Goal: Transaction & Acquisition: Purchase product/service

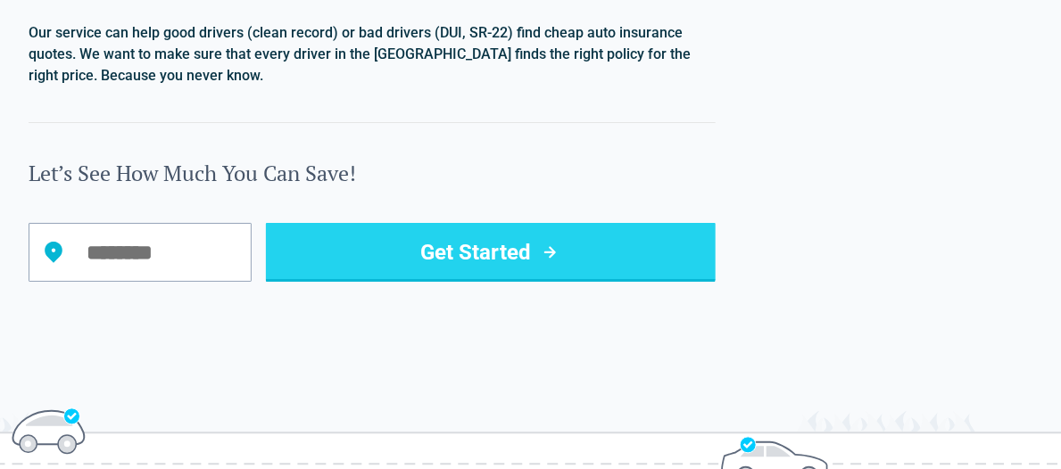
scroll to position [2141, 0]
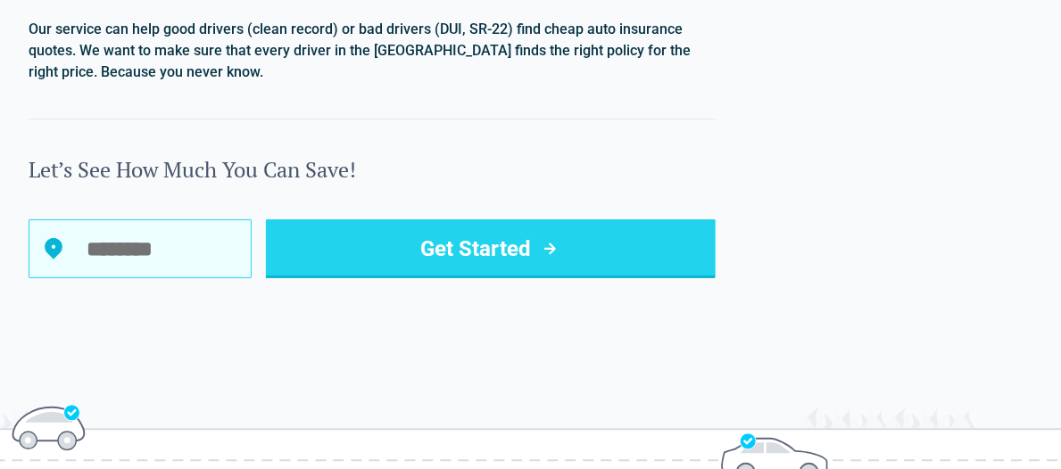
click at [185, 227] on input "Let’s See How Much You Can Save!" at bounding box center [140, 248] width 223 height 59
type input "*****"
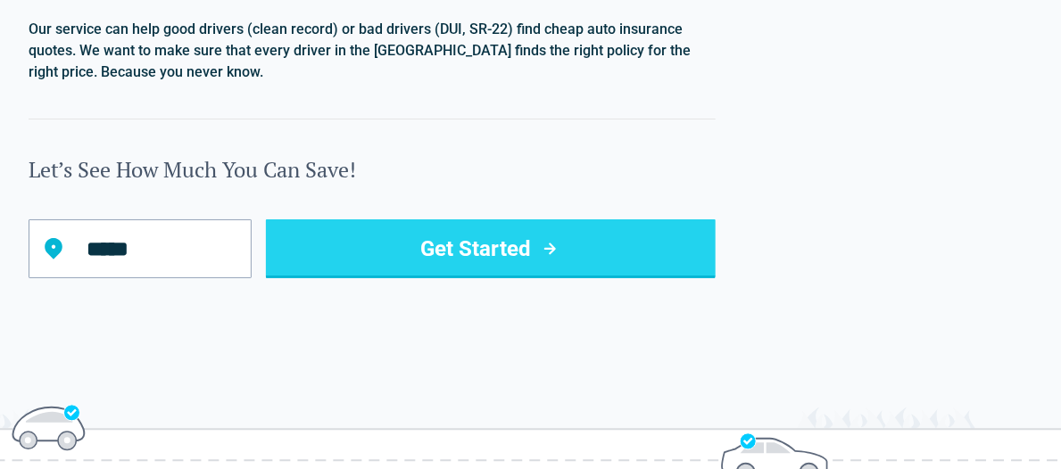
click at [516, 236] on button "Get Started" at bounding box center [491, 248] width 450 height 59
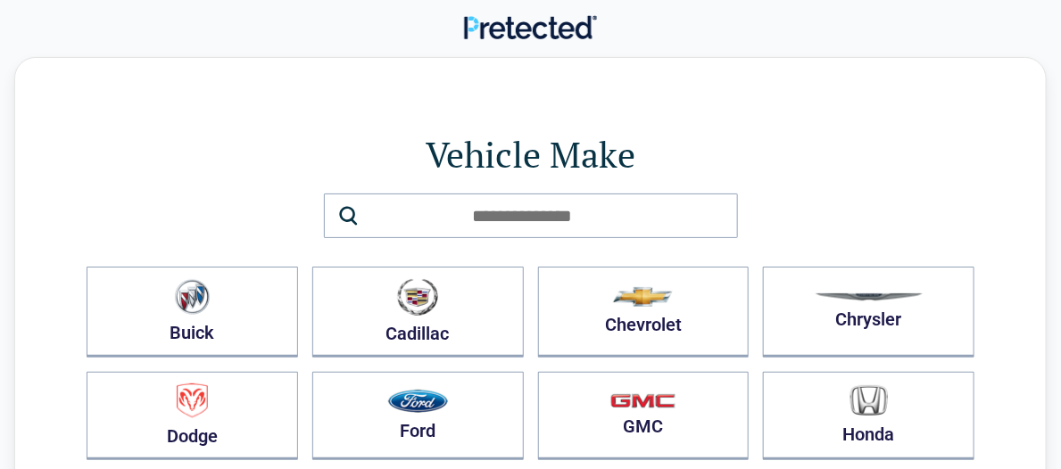
scroll to position [268, 0]
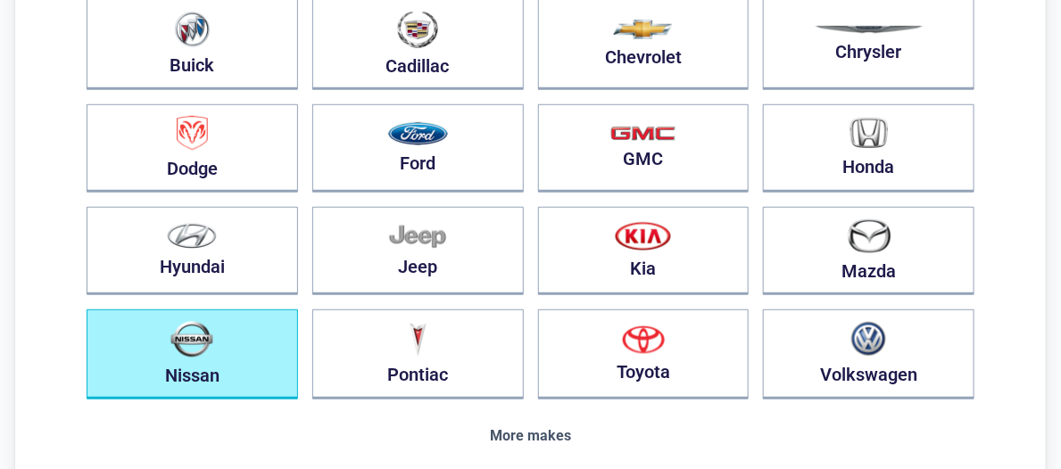
click at [196, 341] on img "button" at bounding box center [191, 339] width 43 height 37
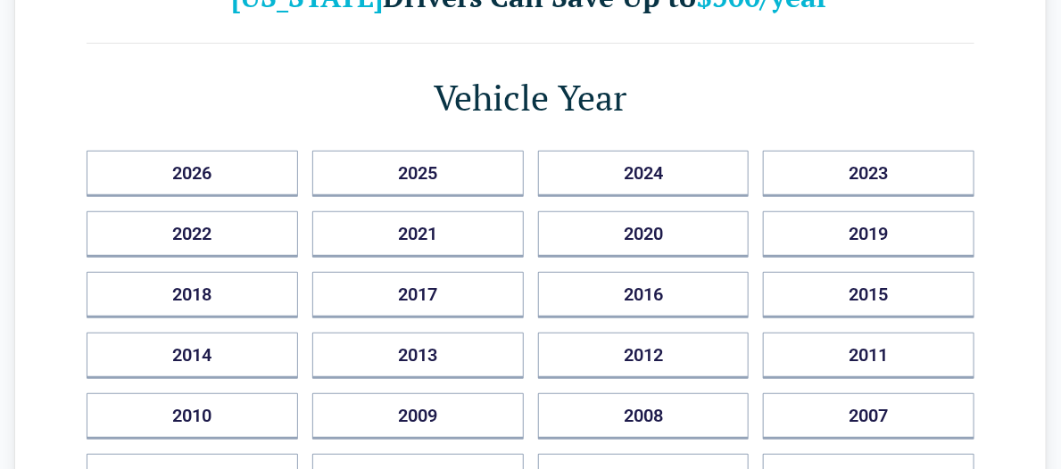
scroll to position [178, 0]
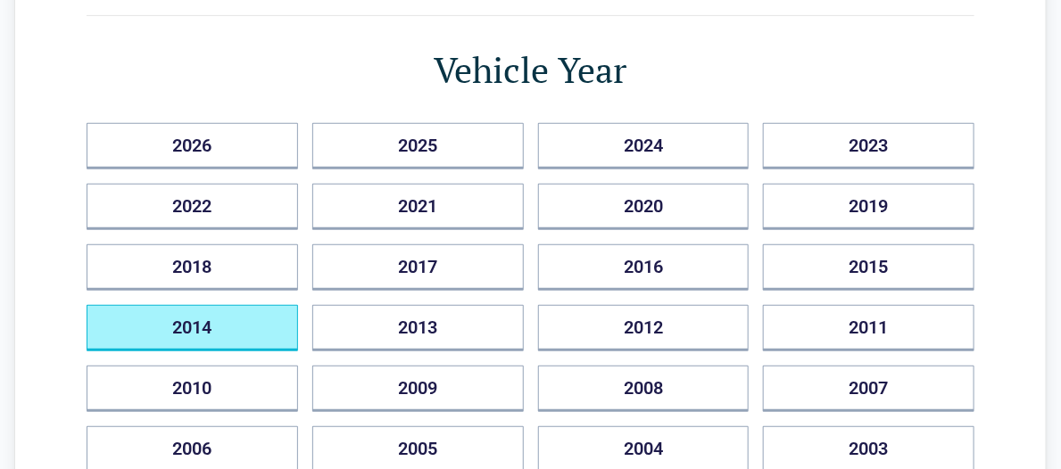
click at [202, 316] on button "2014" at bounding box center [192, 328] width 211 height 46
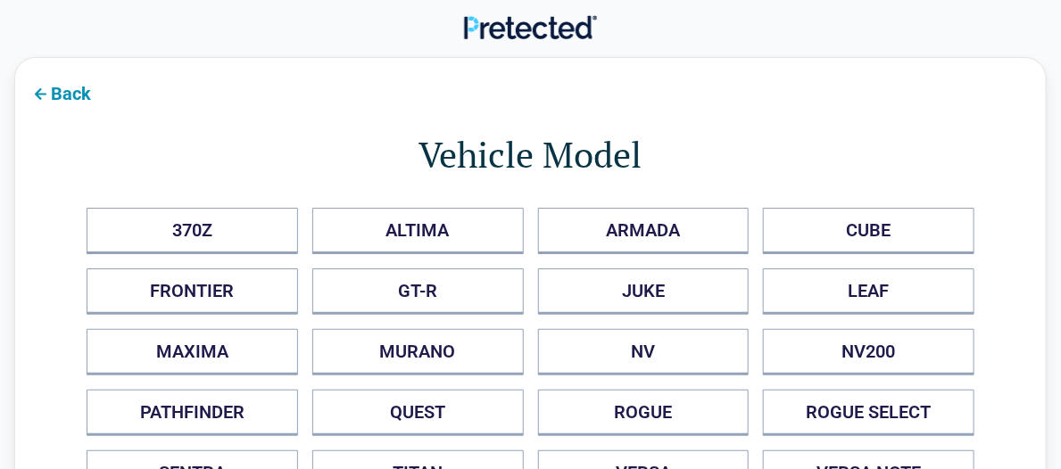
scroll to position [268, 0]
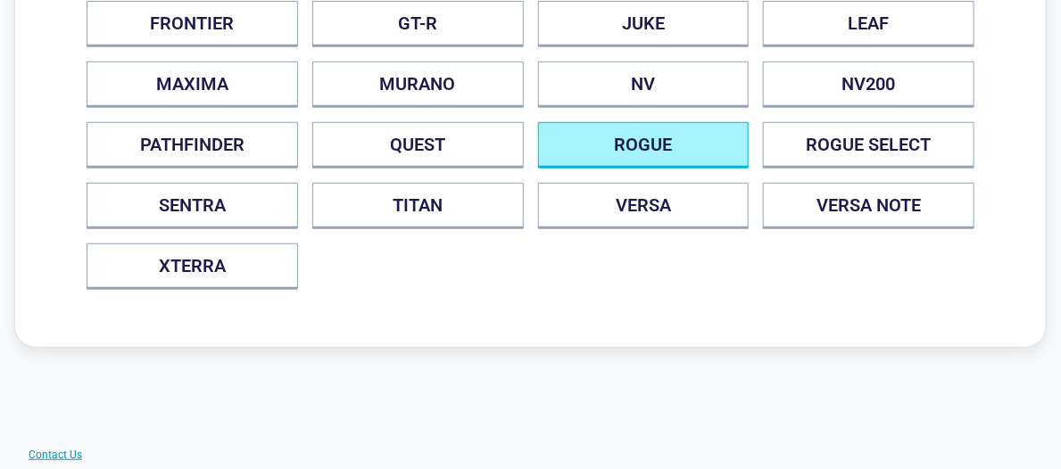
click at [618, 148] on button "ROGUE" at bounding box center [643, 145] width 211 height 46
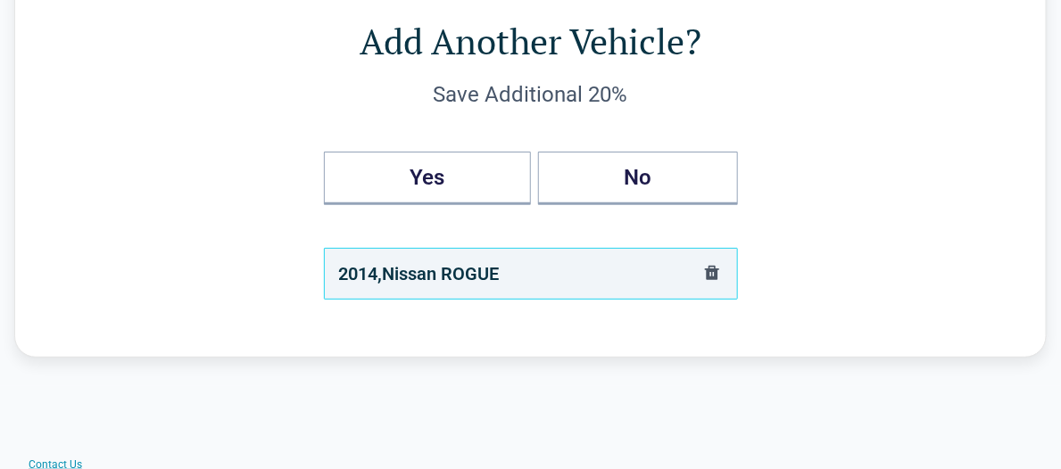
scroll to position [0, 0]
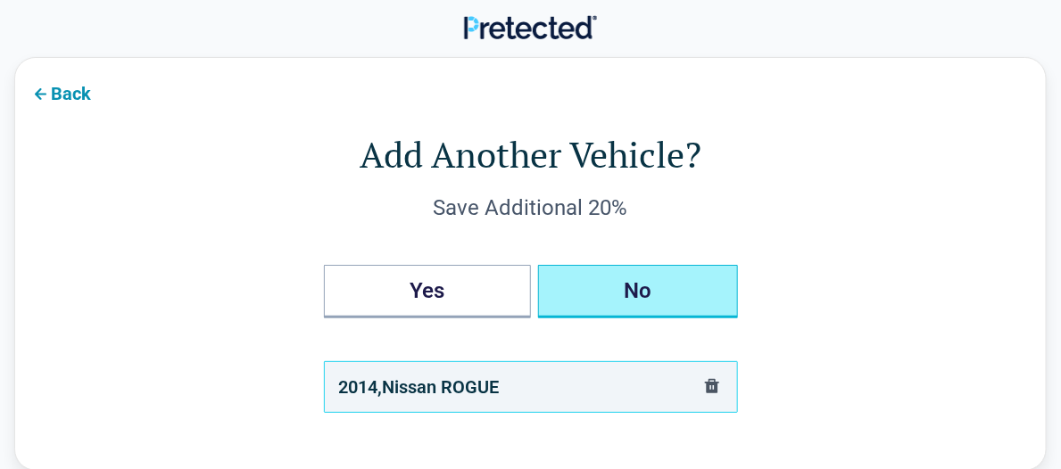
click at [629, 289] on button "No" at bounding box center [638, 292] width 200 height 54
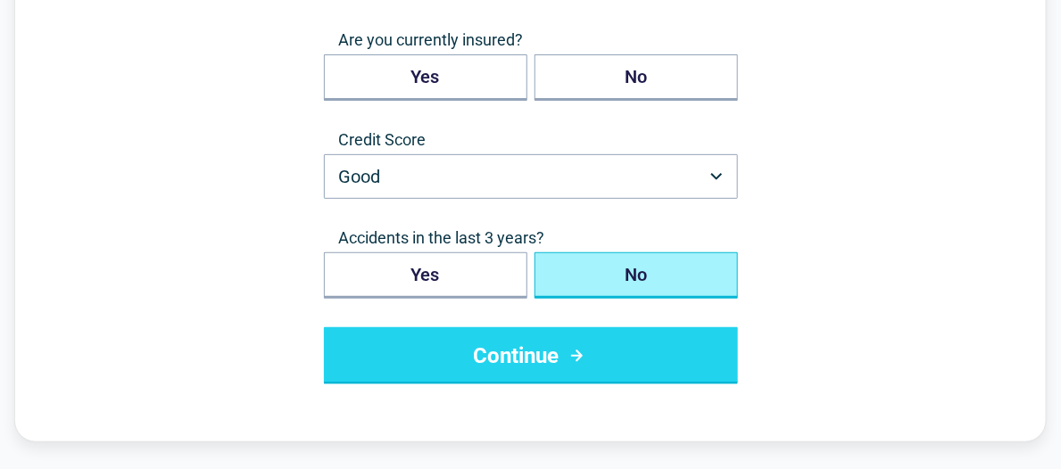
scroll to position [89, 0]
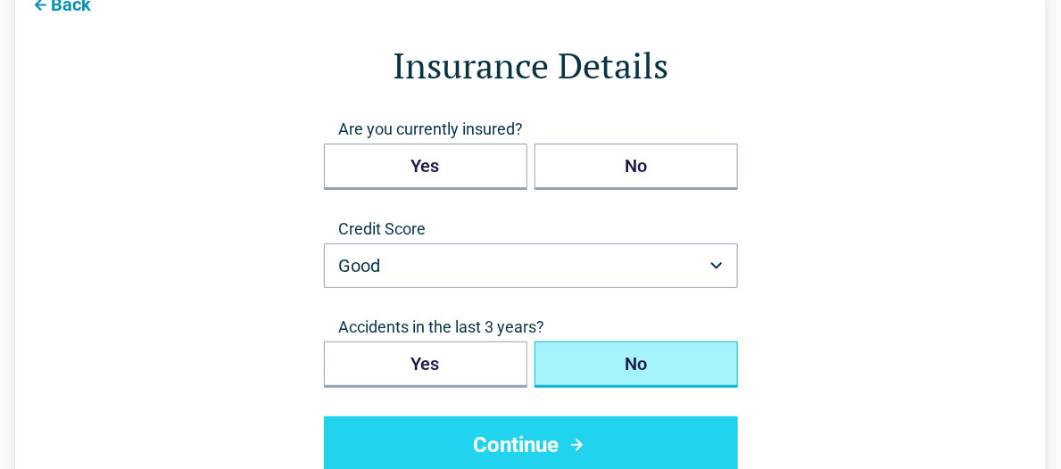
click at [657, 360] on button "No" at bounding box center [635, 365] width 203 height 46
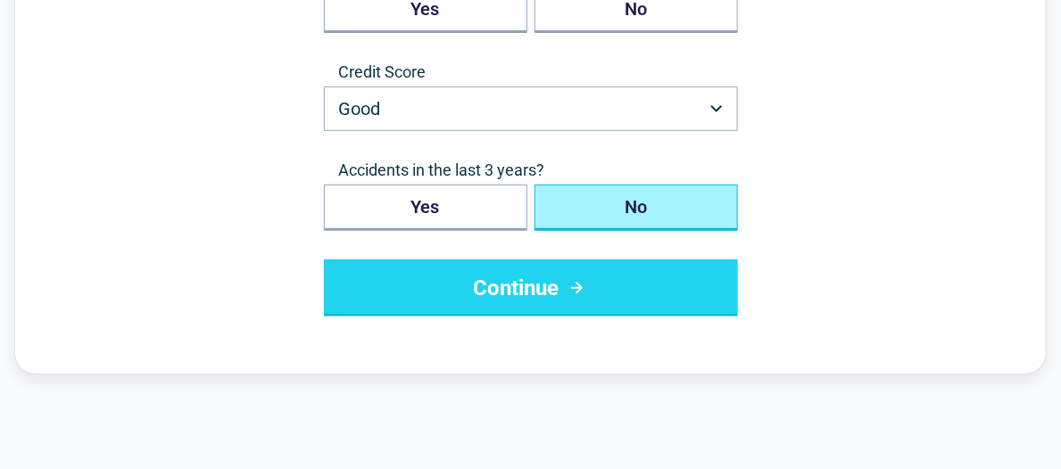
scroll to position [268, 0]
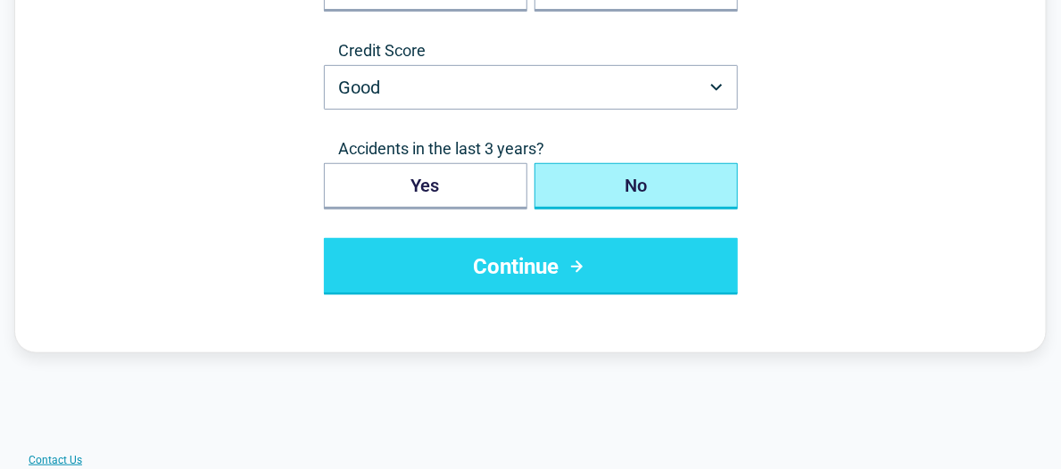
click at [581, 269] on icon "submit" at bounding box center [577, 266] width 22 height 21
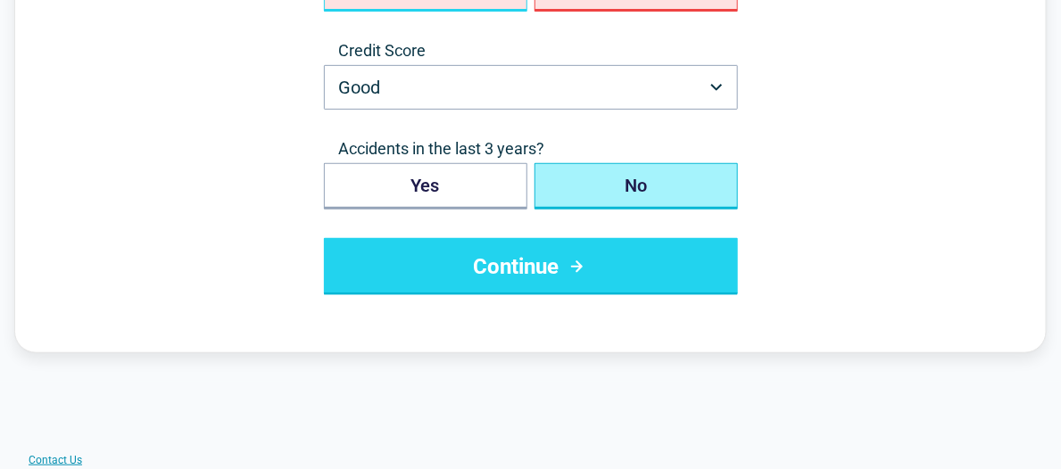
scroll to position [232, 0]
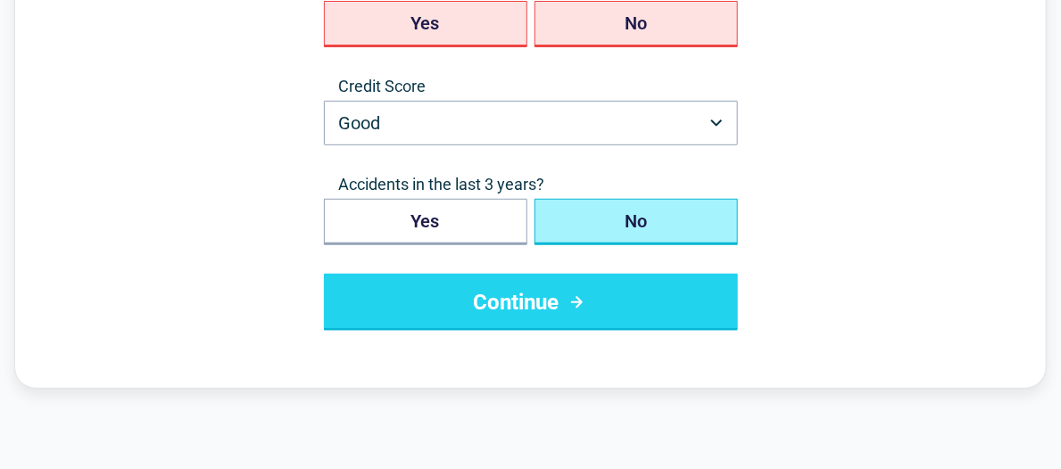
click at [657, 217] on button "No" at bounding box center [635, 222] width 203 height 46
click at [554, 297] on button "Continue" at bounding box center [531, 302] width 414 height 57
click at [531, 297] on button "Continue" at bounding box center [531, 302] width 414 height 57
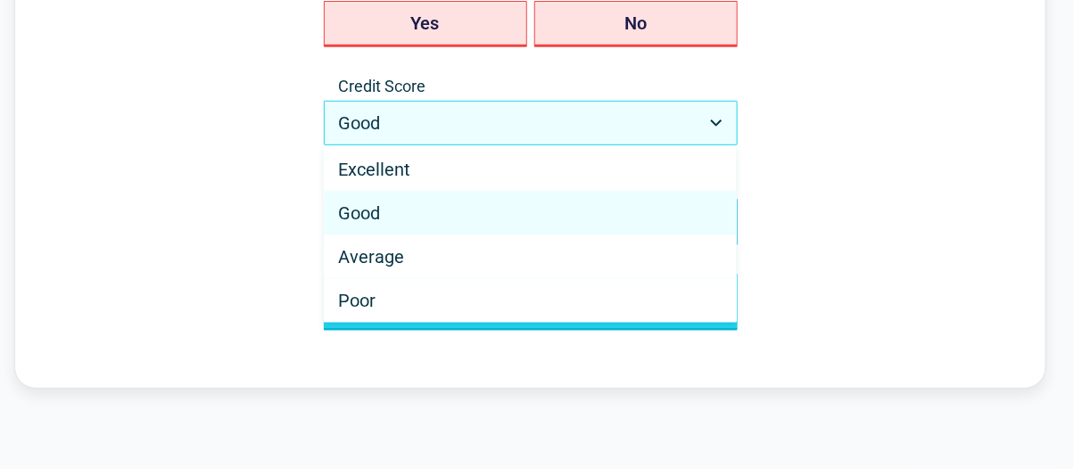
drag, startPoint x: 467, startPoint y: 216, endPoint x: 475, endPoint y: 219, distance: 9.3
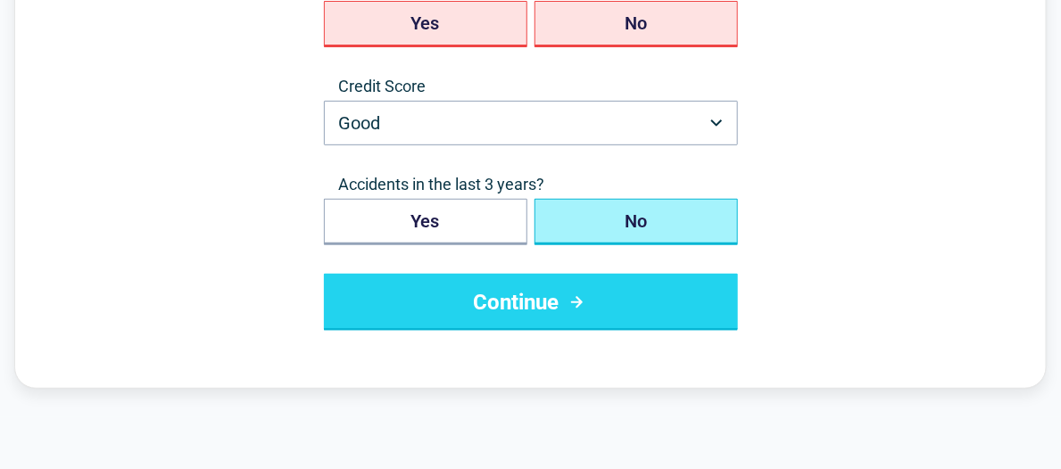
click at [640, 224] on button "No" at bounding box center [635, 222] width 203 height 46
click at [575, 294] on icon "submit" at bounding box center [577, 302] width 22 height 21
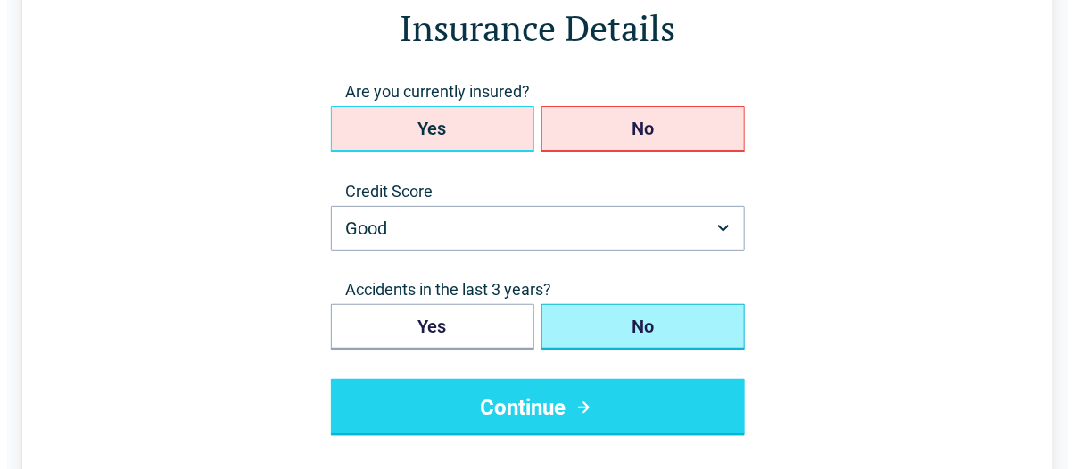
scroll to position [54, 0]
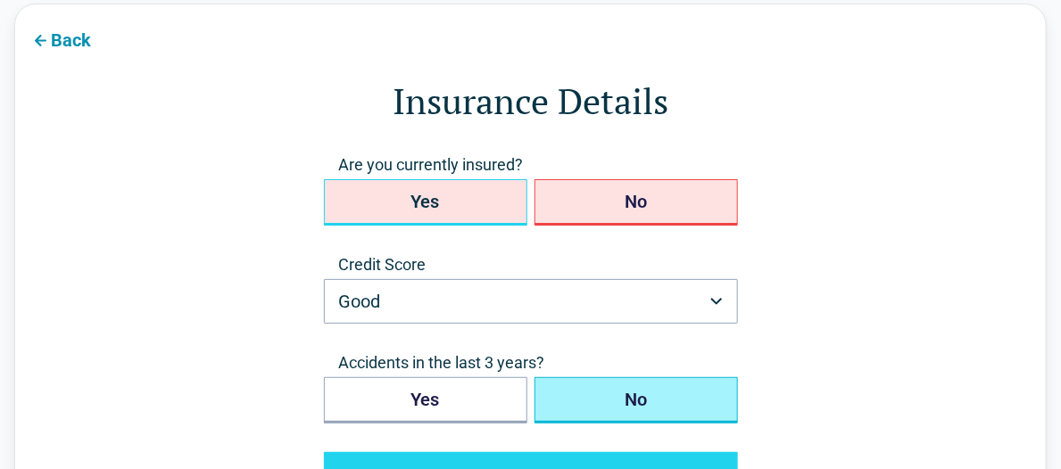
click at [448, 204] on button "Yes" at bounding box center [425, 202] width 203 height 46
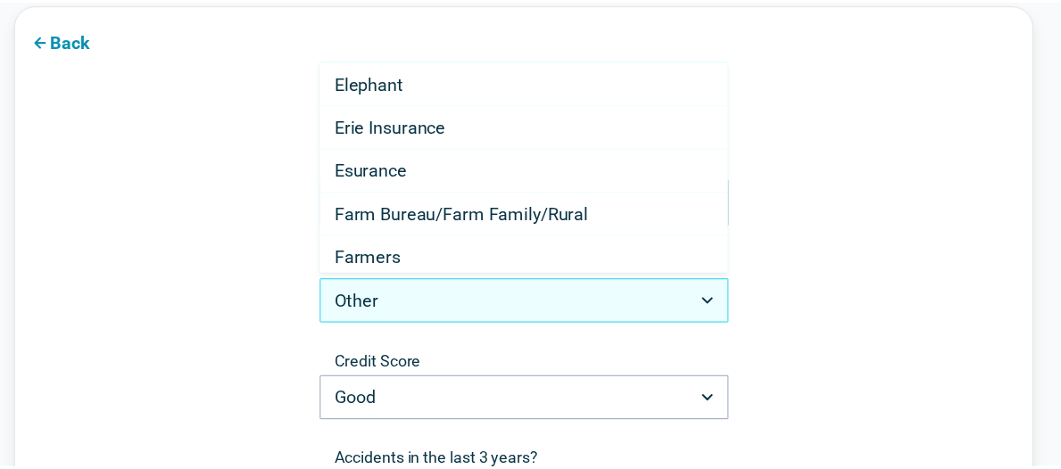
scroll to position [357, 0]
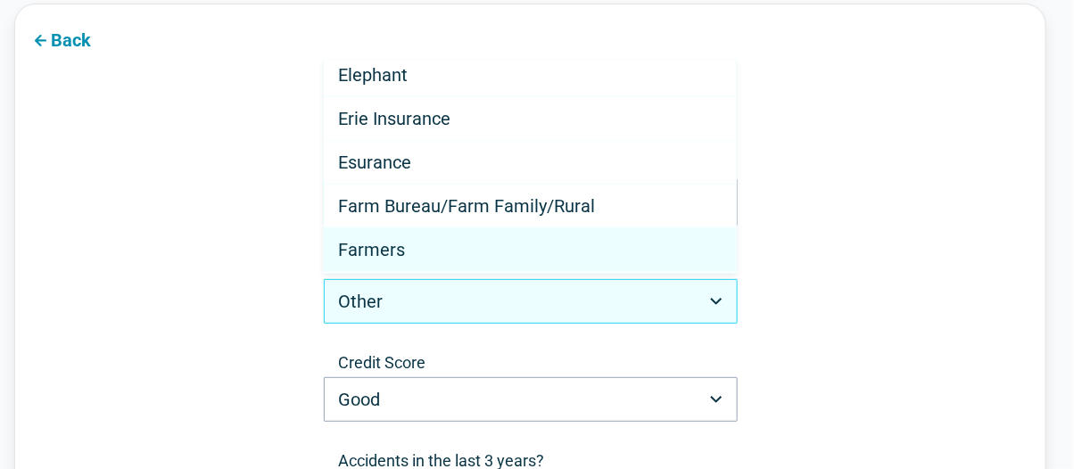
select select "*******"
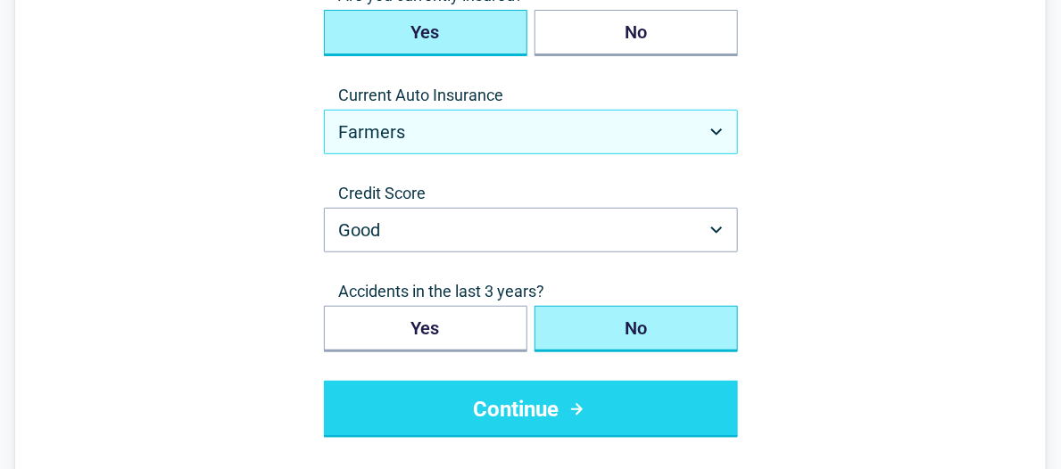
scroll to position [232, 0]
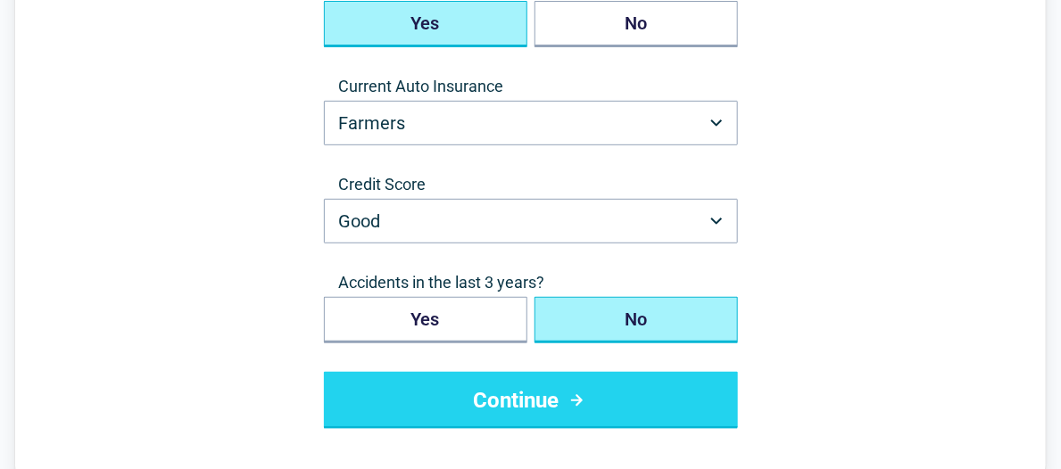
click at [647, 318] on button "No" at bounding box center [635, 320] width 203 height 46
drag, startPoint x: 559, startPoint y: 397, endPoint x: 778, endPoint y: 373, distance: 219.9
click at [559, 398] on button "Continue" at bounding box center [531, 400] width 414 height 57
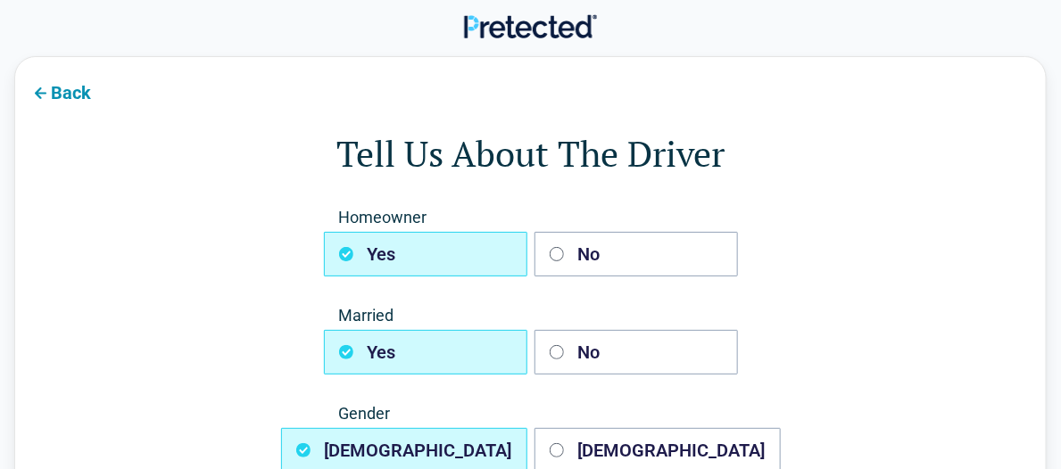
scroll to position [89, 0]
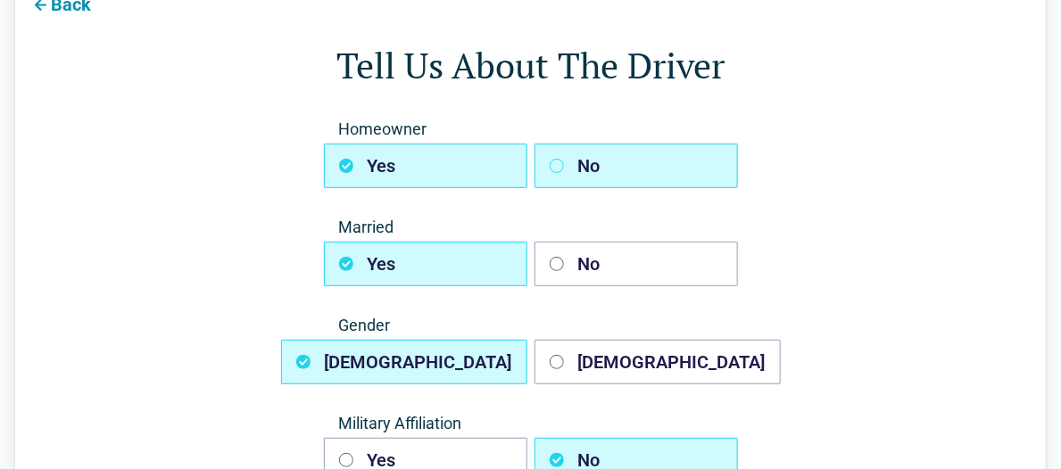
click at [554, 167] on icon "button" at bounding box center [557, 166] width 14 height 14
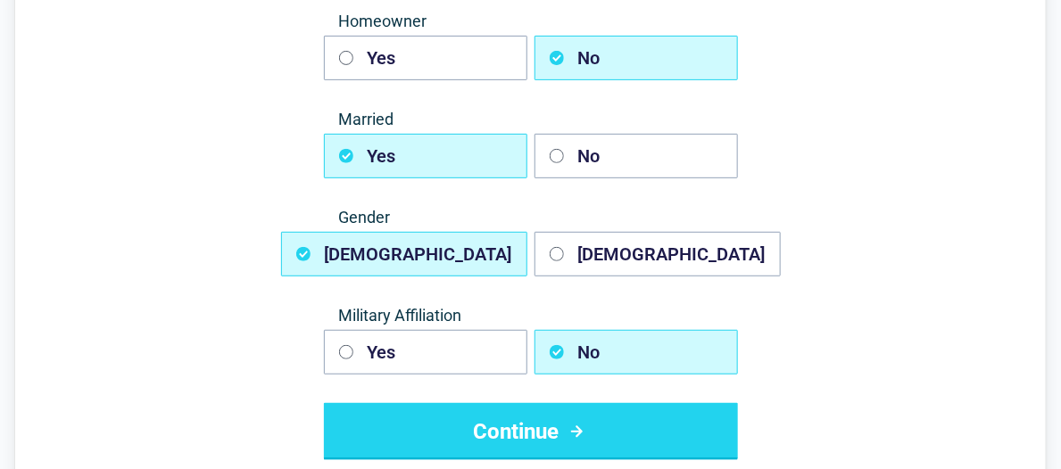
scroll to position [268, 0]
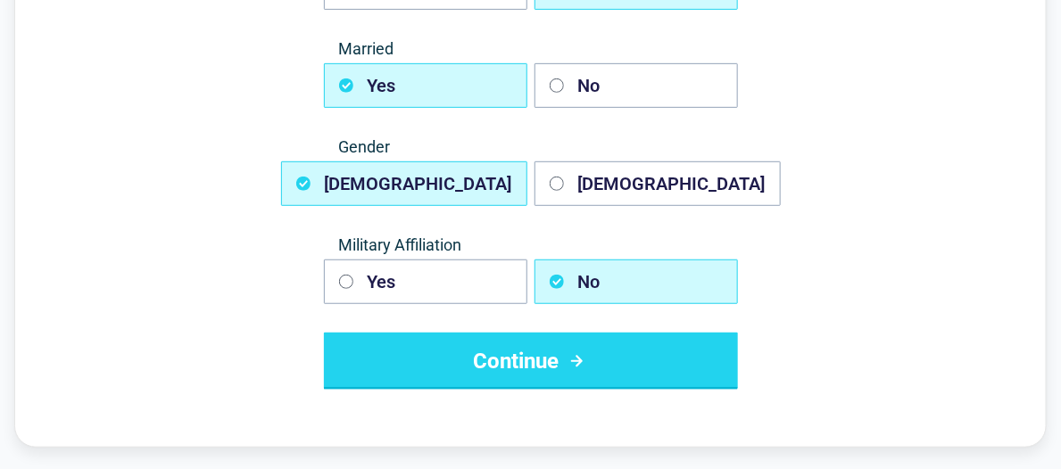
drag, startPoint x: 546, startPoint y: 356, endPoint x: 754, endPoint y: 373, distance: 208.5
click at [546, 357] on button "Continue" at bounding box center [531, 361] width 414 height 57
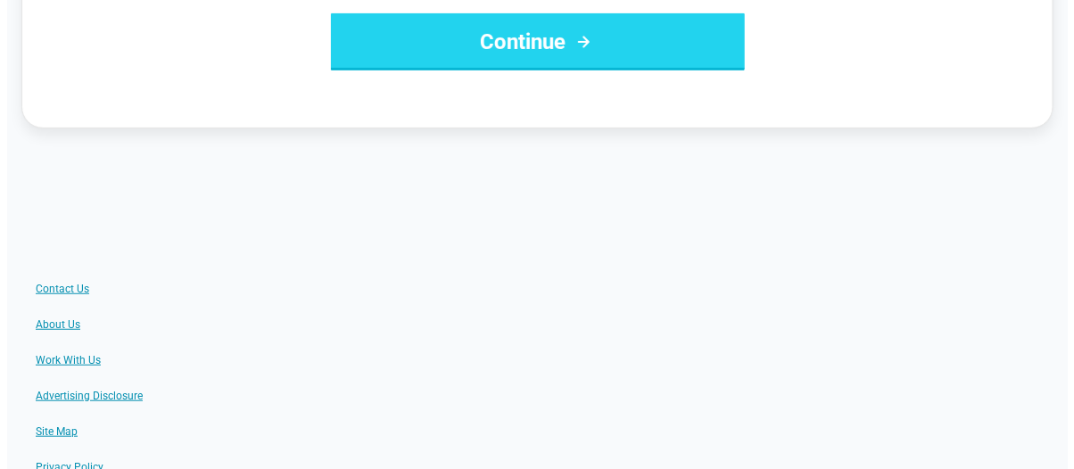
scroll to position [0, 0]
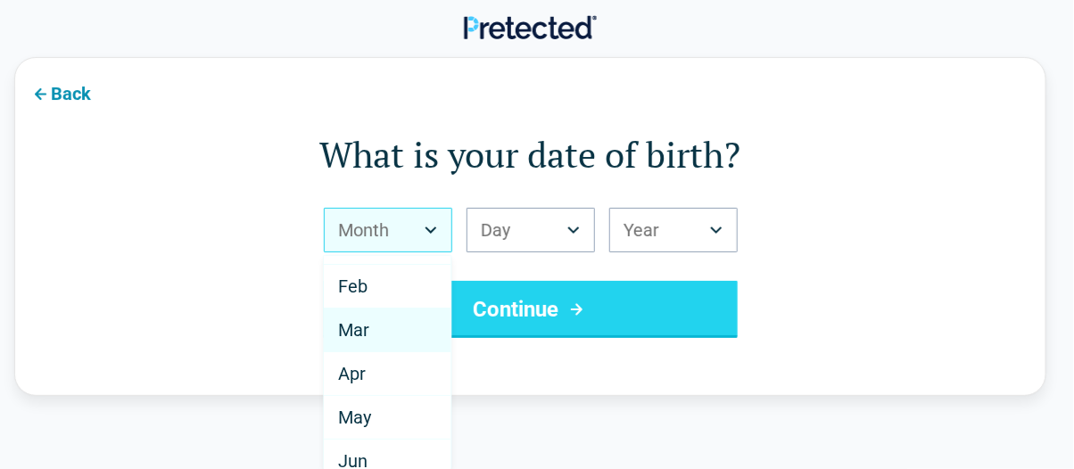
scroll to position [89, 0]
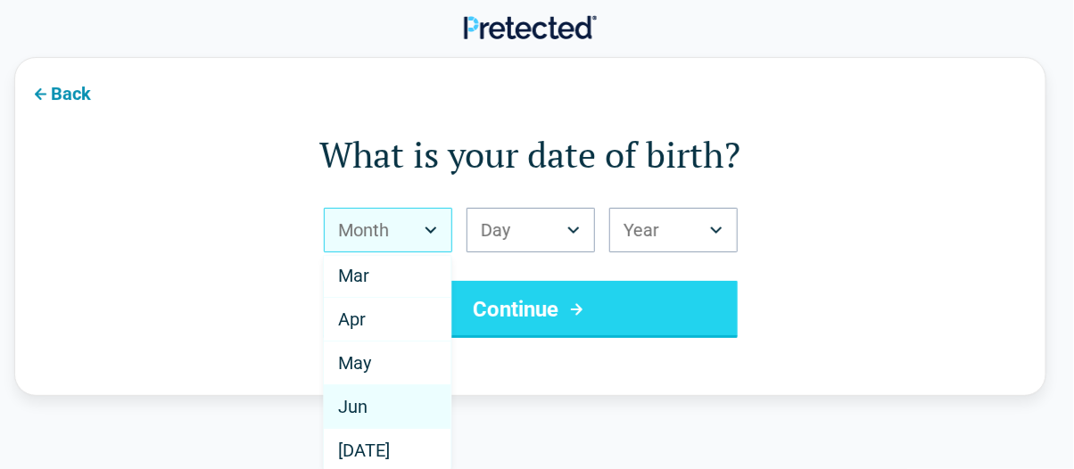
select select "*"
drag, startPoint x: 384, startPoint y: 405, endPoint x: 544, endPoint y: 307, distance: 188.2
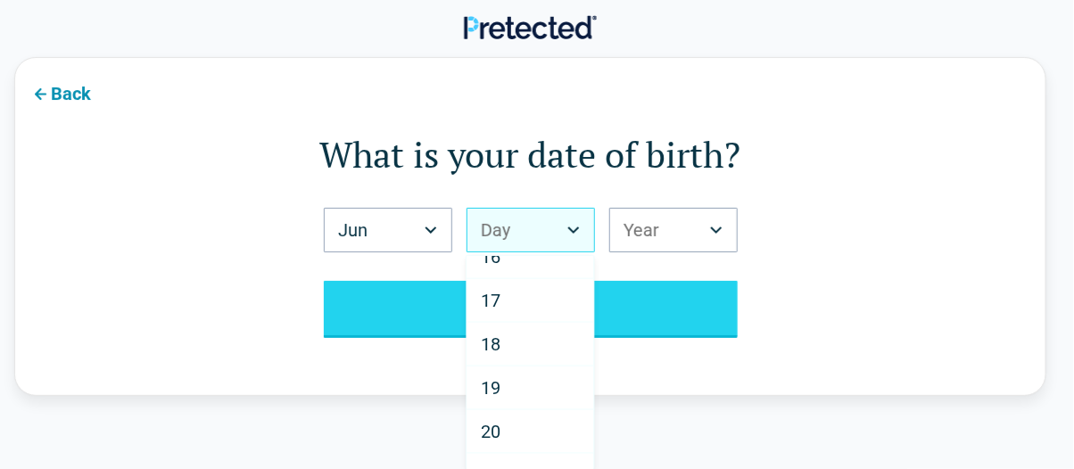
scroll to position [891, 0]
select select "**"
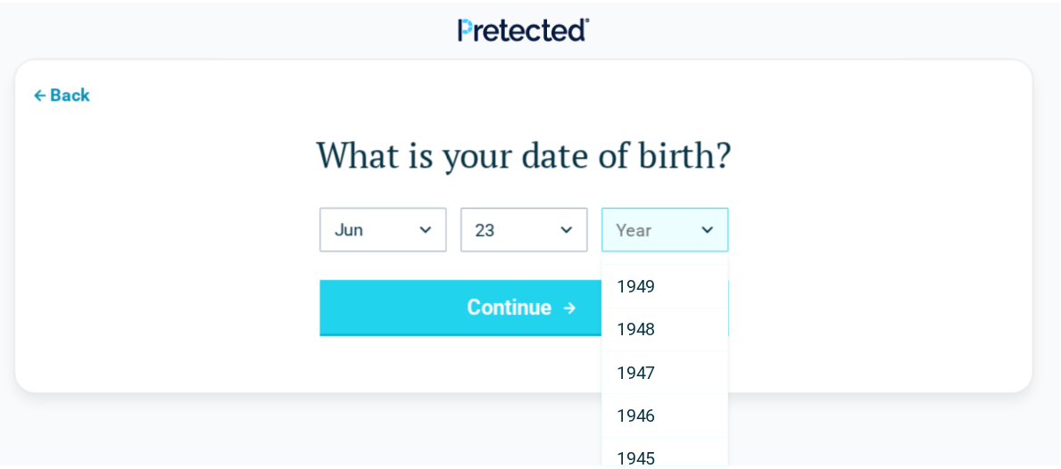
scroll to position [2676, 0]
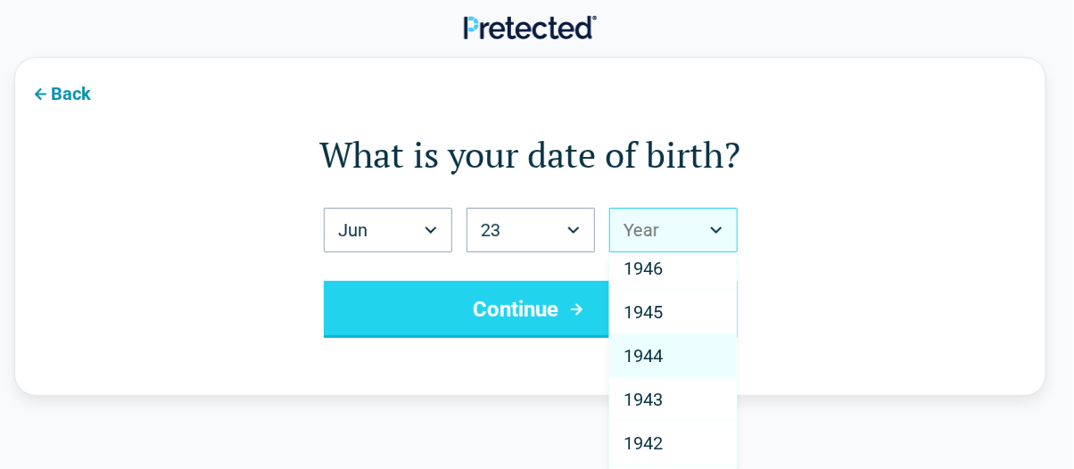
select select "****"
drag, startPoint x: 695, startPoint y: 327, endPoint x: 721, endPoint y: 322, distance: 26.4
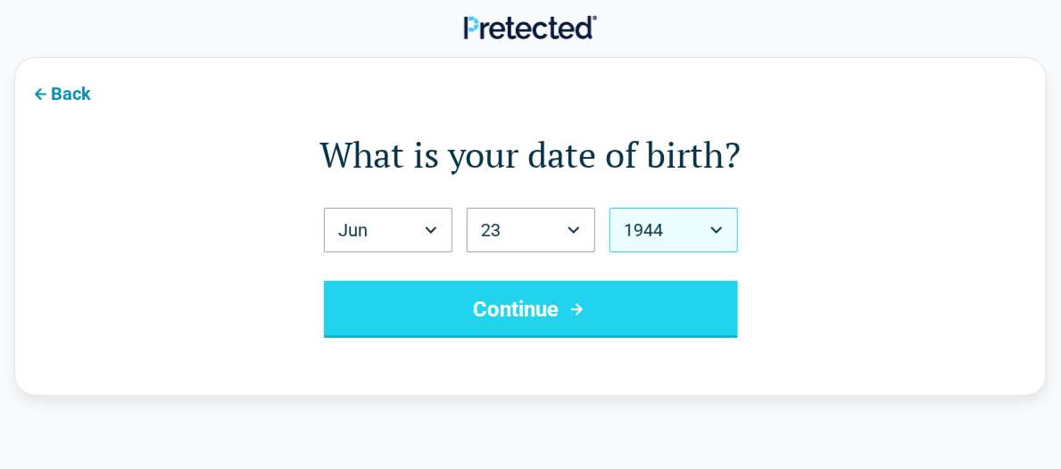
scroll to position [178, 0]
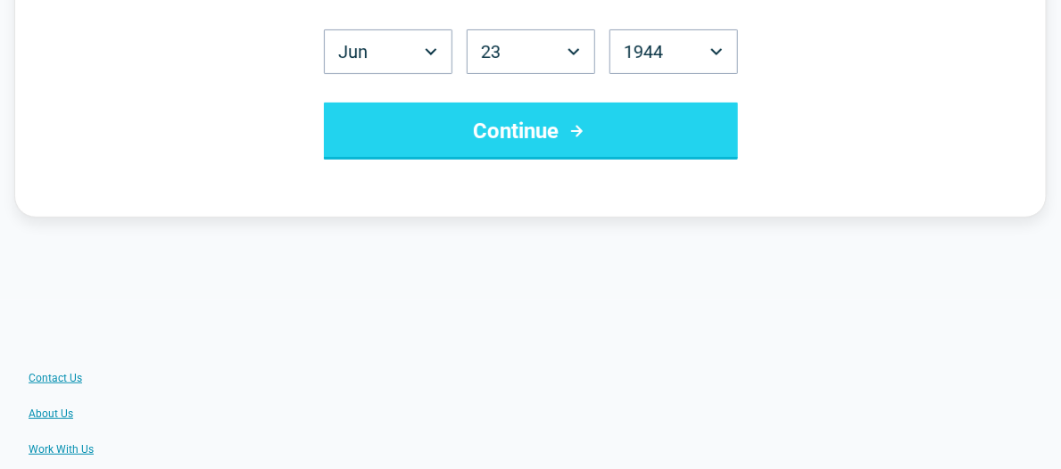
click at [540, 141] on button "Continue" at bounding box center [531, 131] width 414 height 57
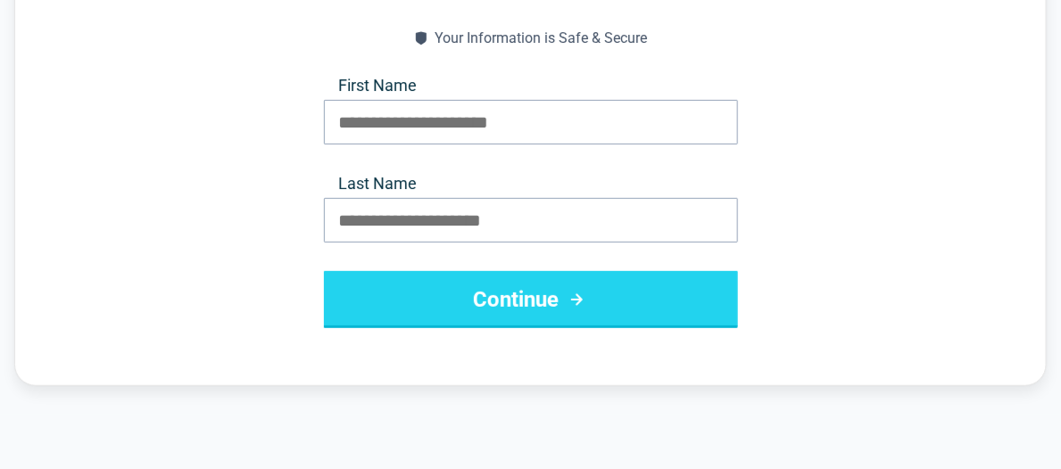
scroll to position [0, 0]
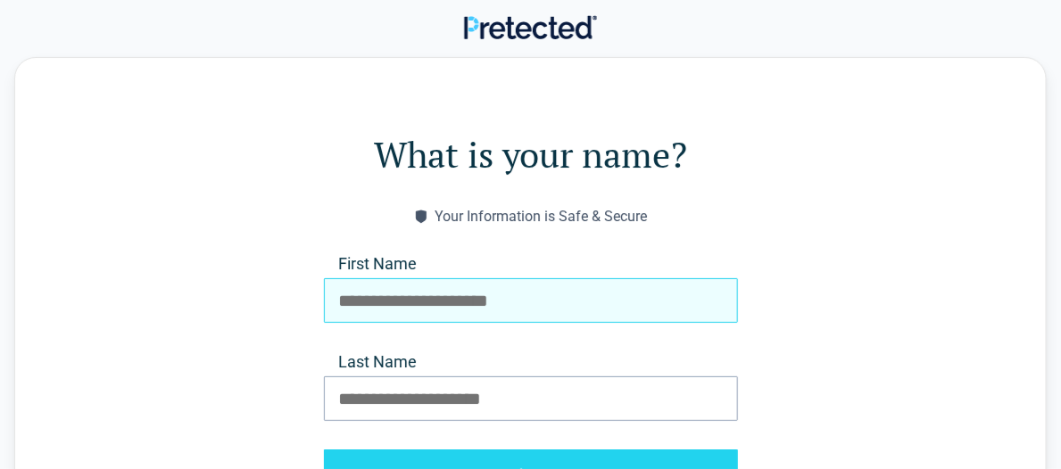
click at [529, 290] on input "First Name" at bounding box center [531, 300] width 414 height 45
click at [516, 295] on input "First Name" at bounding box center [531, 300] width 414 height 45
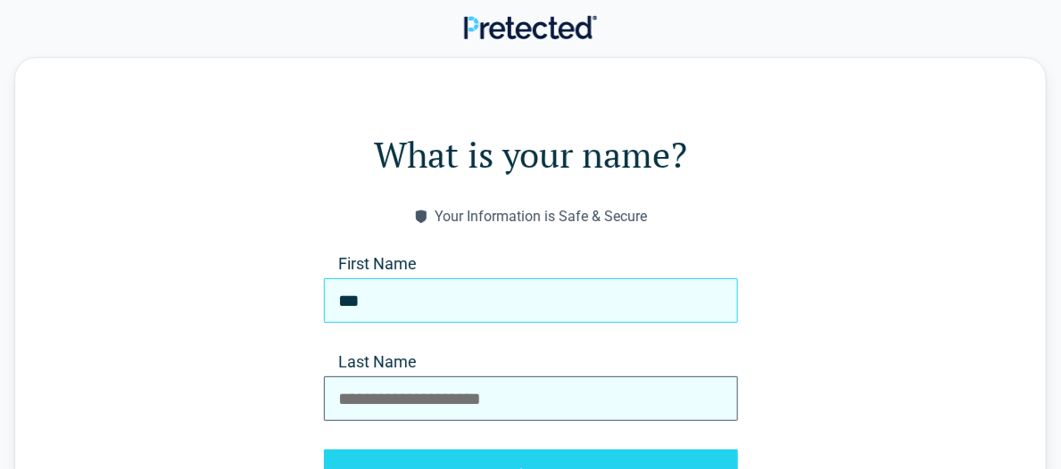
type input "***"
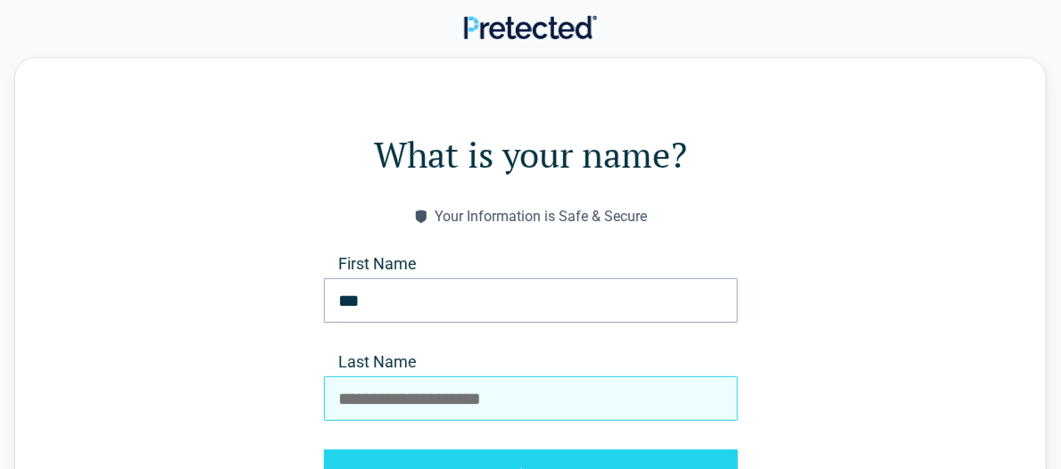
click at [543, 392] on input "Last Name" at bounding box center [531, 398] width 414 height 45
click at [340, 401] on input "*****" at bounding box center [531, 398] width 414 height 45
click at [396, 401] on input "******" at bounding box center [531, 398] width 414 height 45
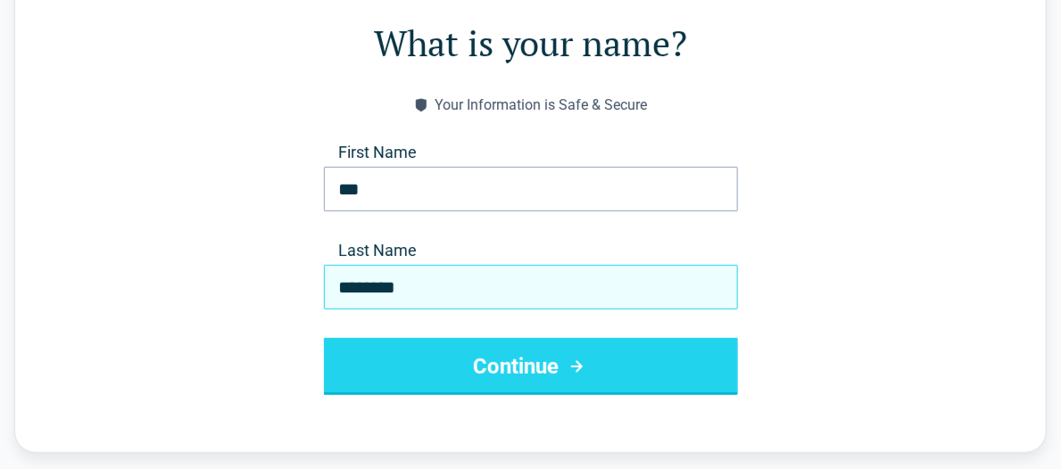
scroll to position [178, 0]
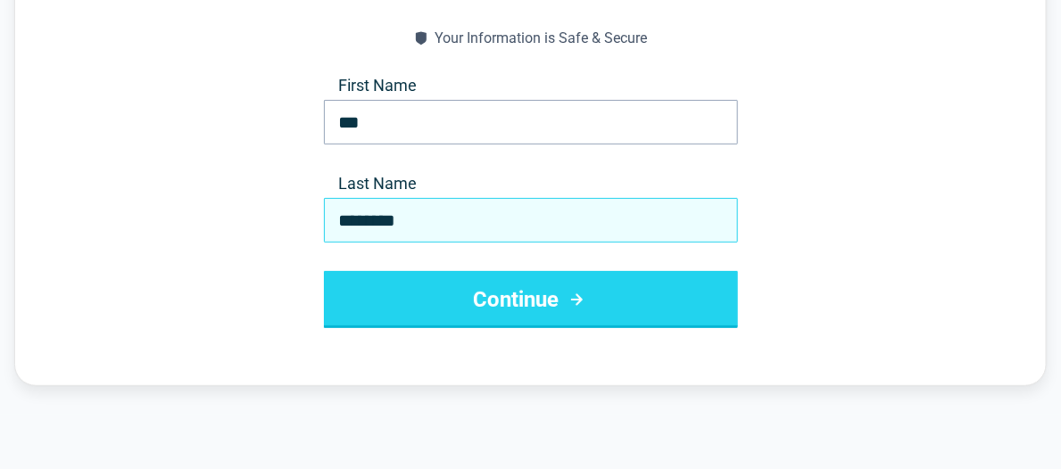
type input "********"
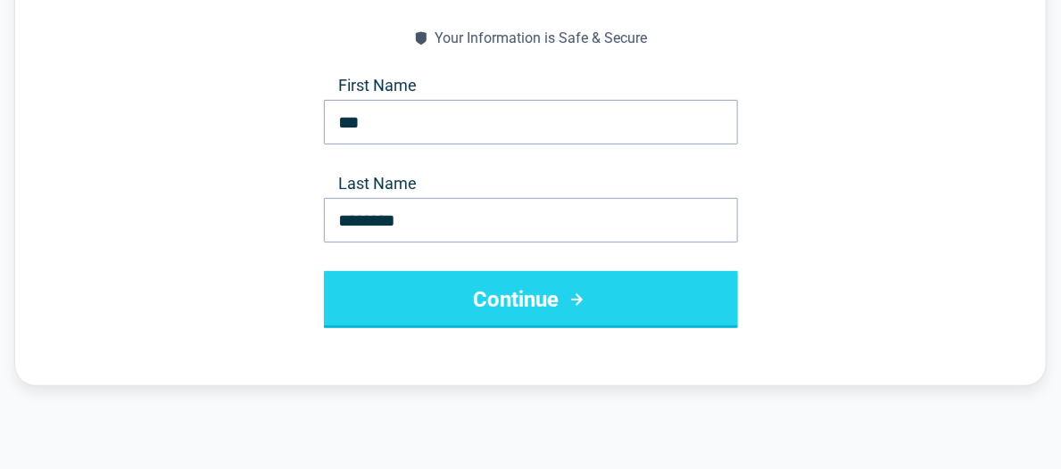
click at [539, 302] on button "Continue" at bounding box center [531, 299] width 414 height 57
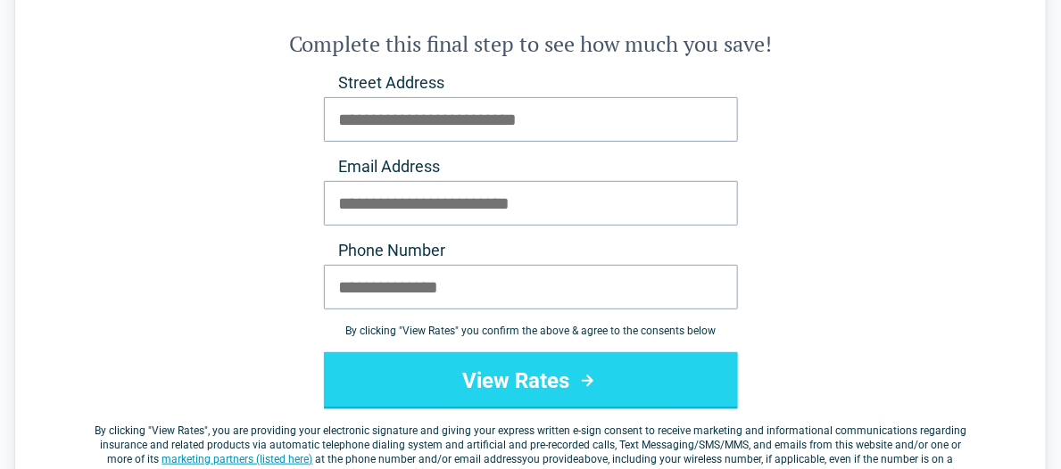
scroll to position [0, 0]
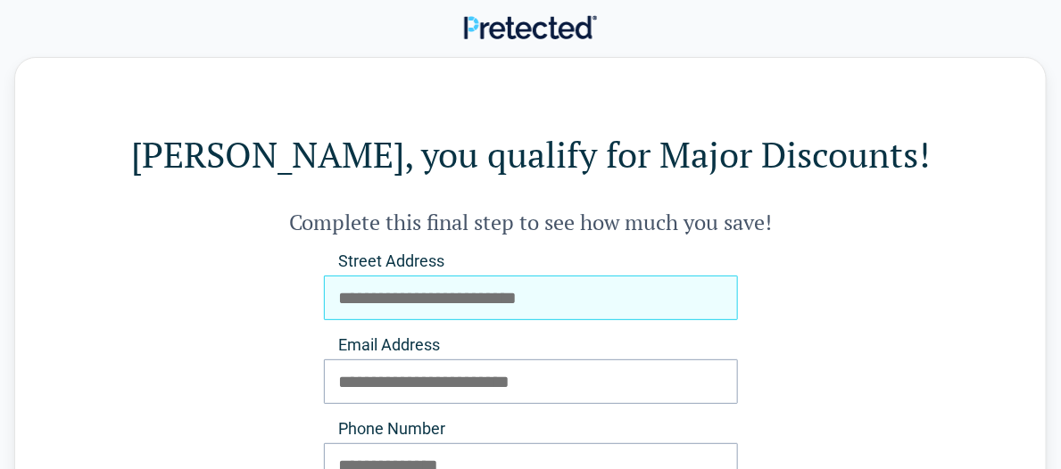
click at [565, 300] on input "Street Address" at bounding box center [531, 298] width 414 height 45
type input "**********"
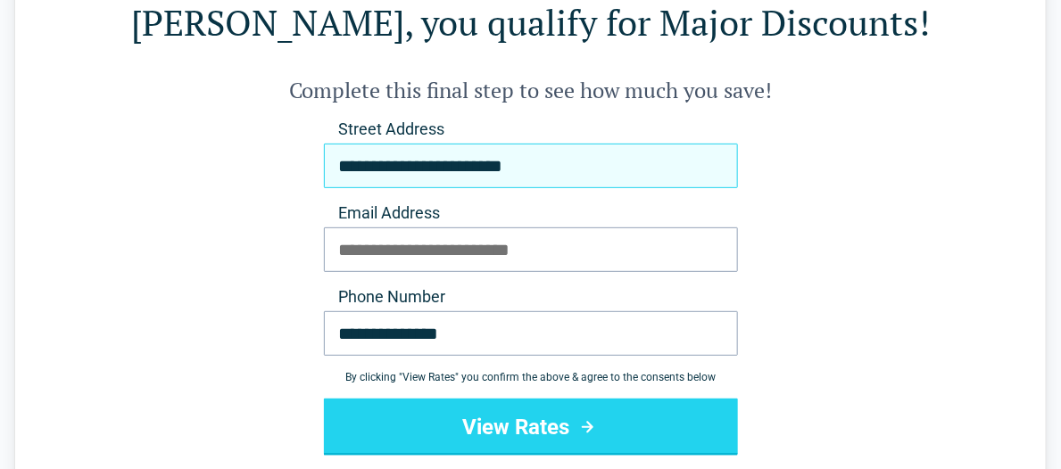
scroll to position [178, 0]
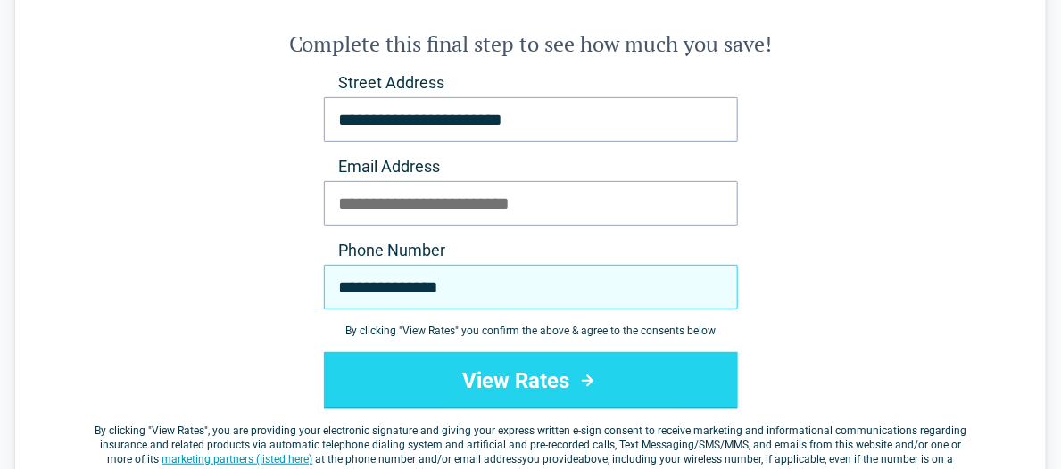
drag, startPoint x: 459, startPoint y: 286, endPoint x: 384, endPoint y: 302, distance: 76.5
click at [384, 302] on input "**********" at bounding box center [531, 287] width 414 height 45
type input "**********"
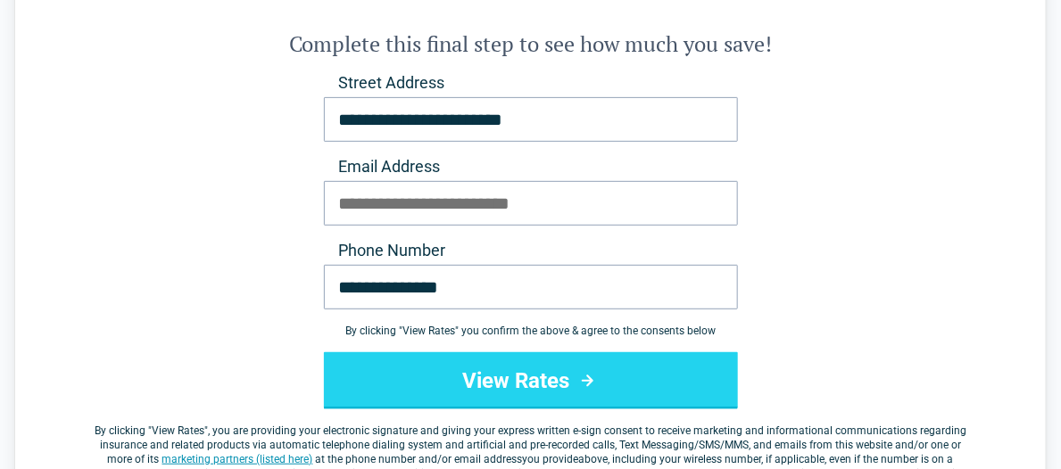
click at [547, 381] on button "View Rates" at bounding box center [531, 380] width 414 height 57
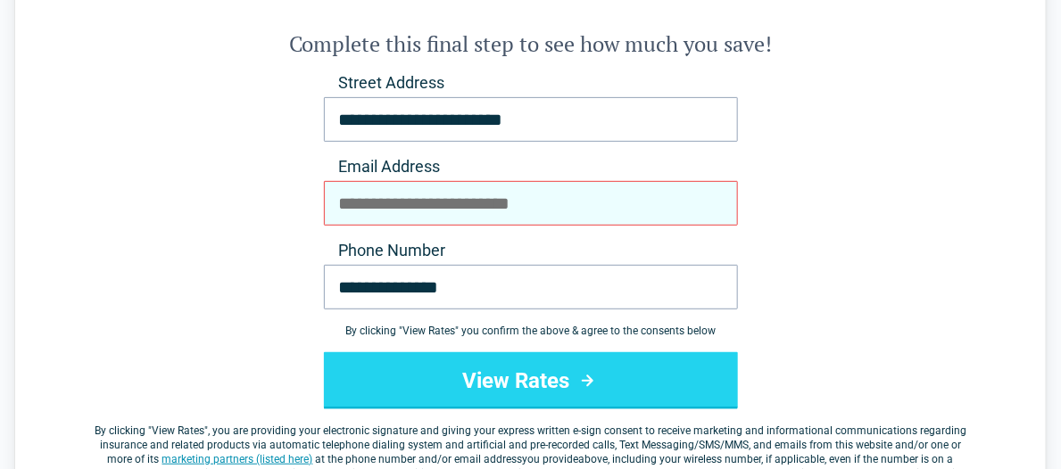
scroll to position [268, 0]
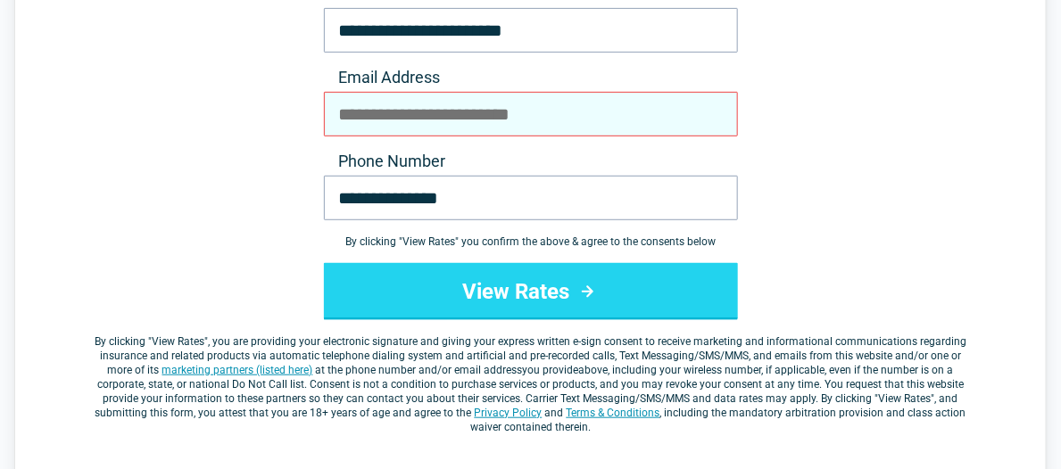
click at [552, 120] on input "Email Address" at bounding box center [531, 114] width 414 height 45
type input "**********"
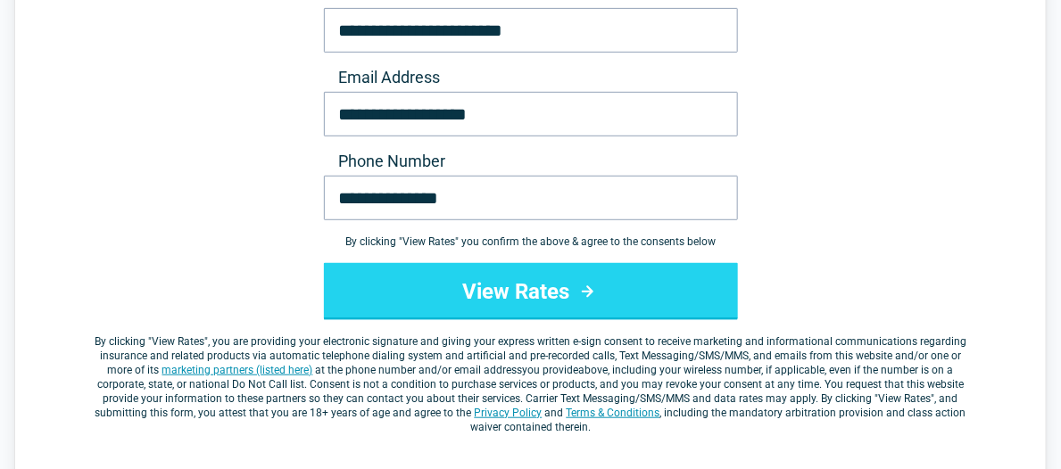
drag, startPoint x: 561, startPoint y: 301, endPoint x: 611, endPoint y: 310, distance: 50.7
click at [560, 301] on button "View Rates" at bounding box center [531, 291] width 414 height 57
